Goal: Navigation & Orientation: Find specific page/section

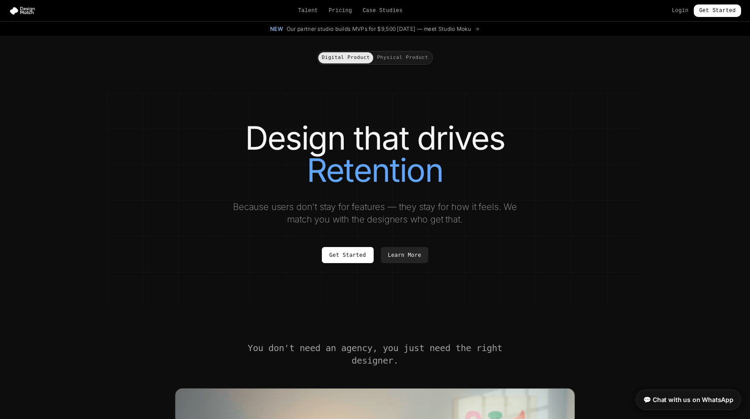
click at [312, 6] on div "Talent Pricing Case Studies Login Get Started" at bounding box center [375, 10] width 750 height 13
click at [313, 8] on link "Talent" at bounding box center [308, 10] width 20 height 7
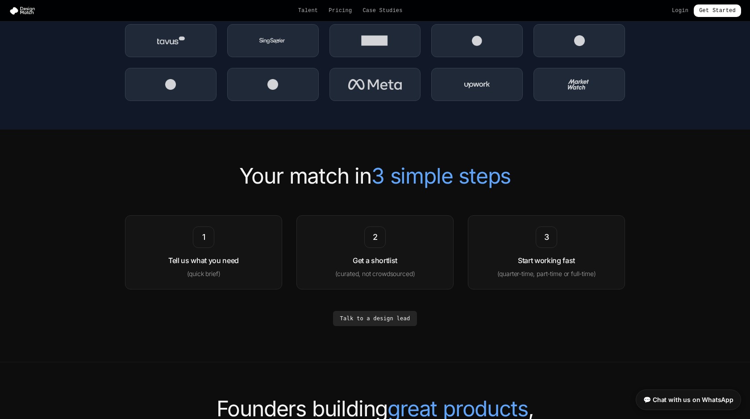
scroll to position [1316, 0]
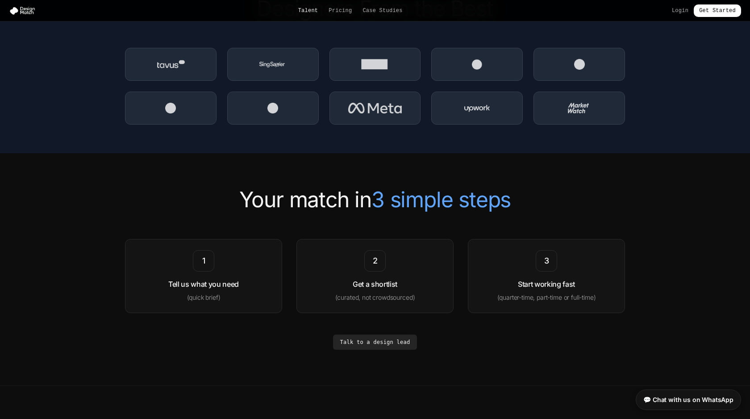
click at [310, 13] on link "Talent" at bounding box center [308, 10] width 20 height 7
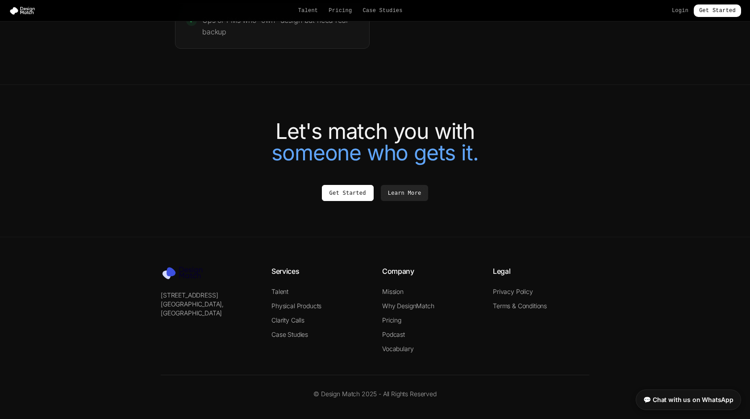
scroll to position [1915, 0]
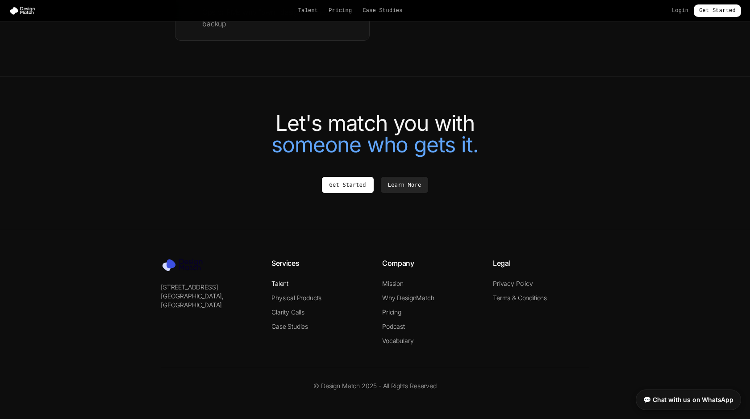
click at [279, 283] on link "Talent" at bounding box center [280, 284] width 17 height 8
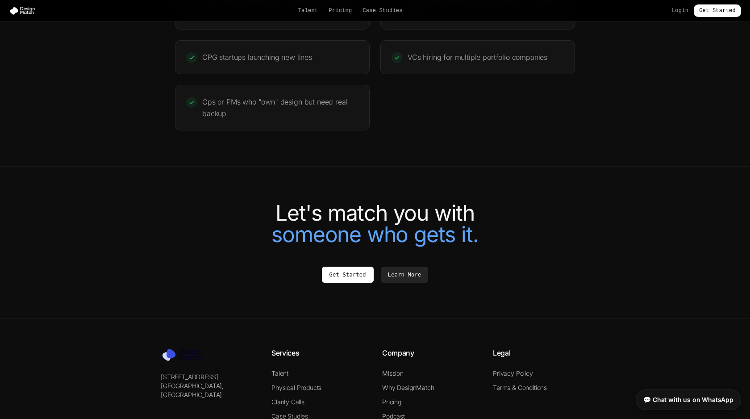
scroll to position [1915, 0]
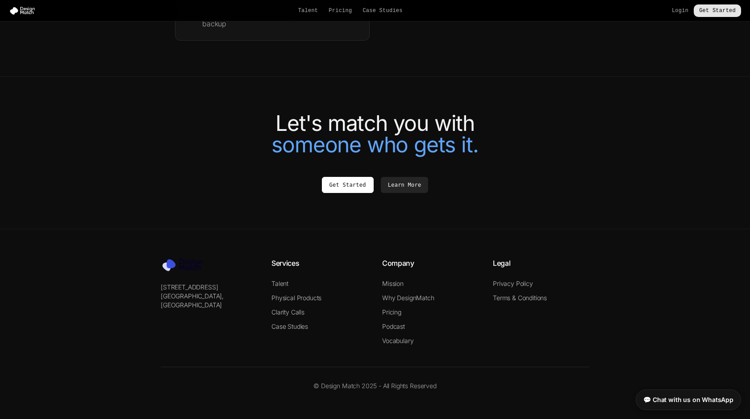
click at [728, 15] on link "Get Started" at bounding box center [717, 10] width 47 height 13
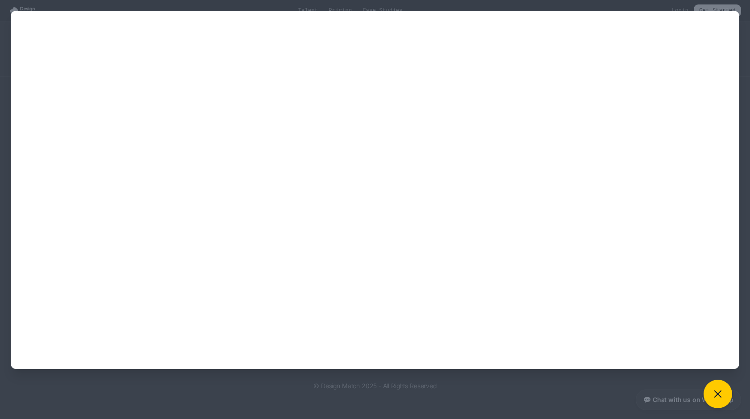
click at [475, 389] on div at bounding box center [375, 209] width 750 height 419
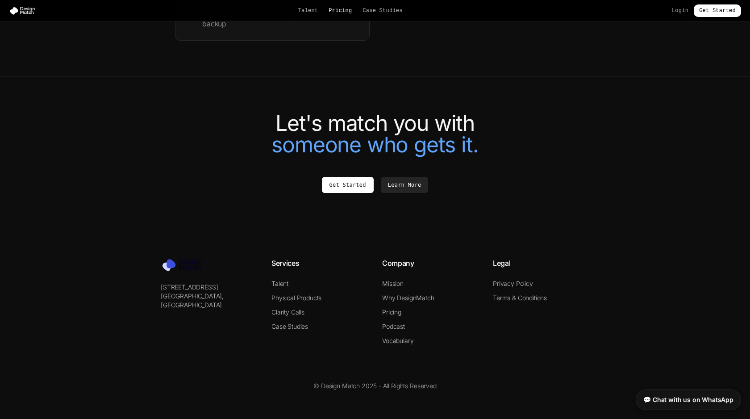
click at [350, 8] on link "Pricing" at bounding box center [340, 10] width 23 height 7
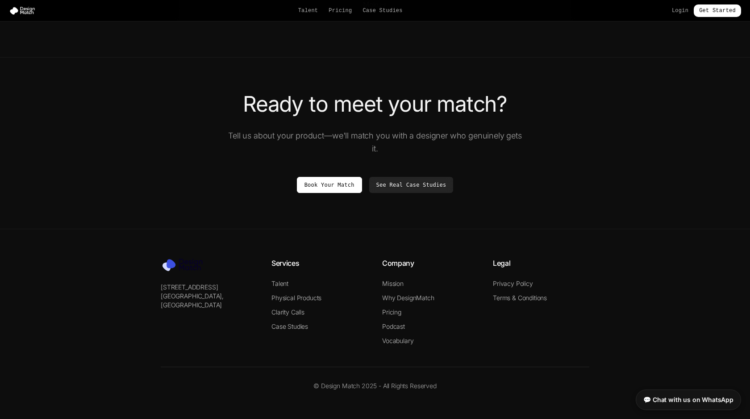
scroll to position [1569, 0]
click at [393, 187] on link "See Real Case Studies" at bounding box center [411, 185] width 84 height 16
